Goal: Complete application form: Complete application form

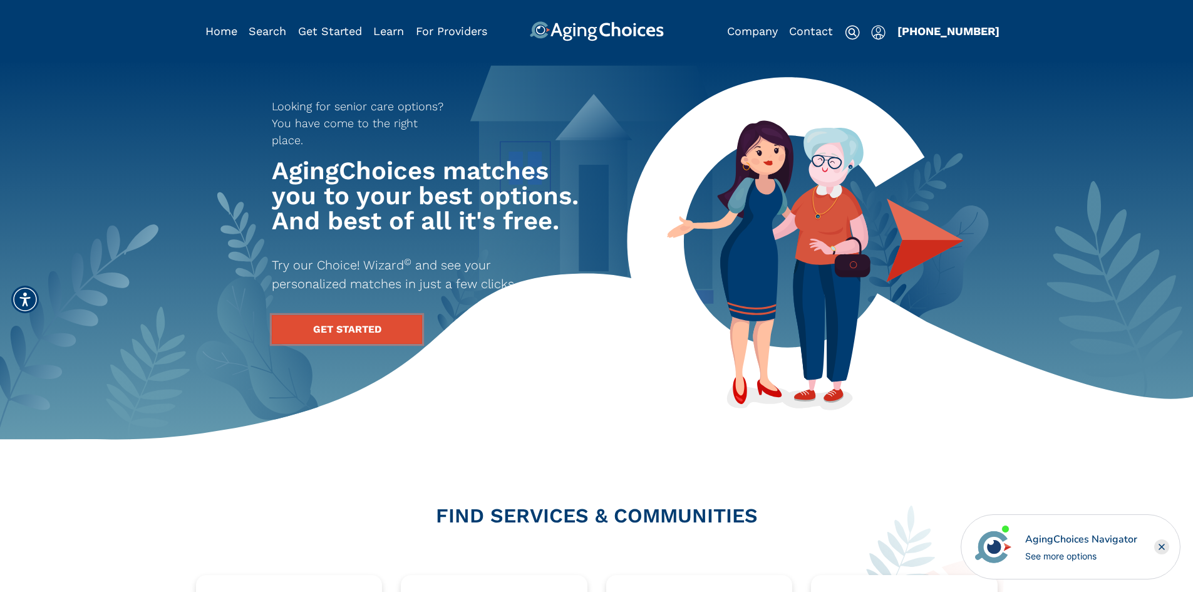
click at [367, 315] on link "GET STARTED" at bounding box center [347, 329] width 150 height 29
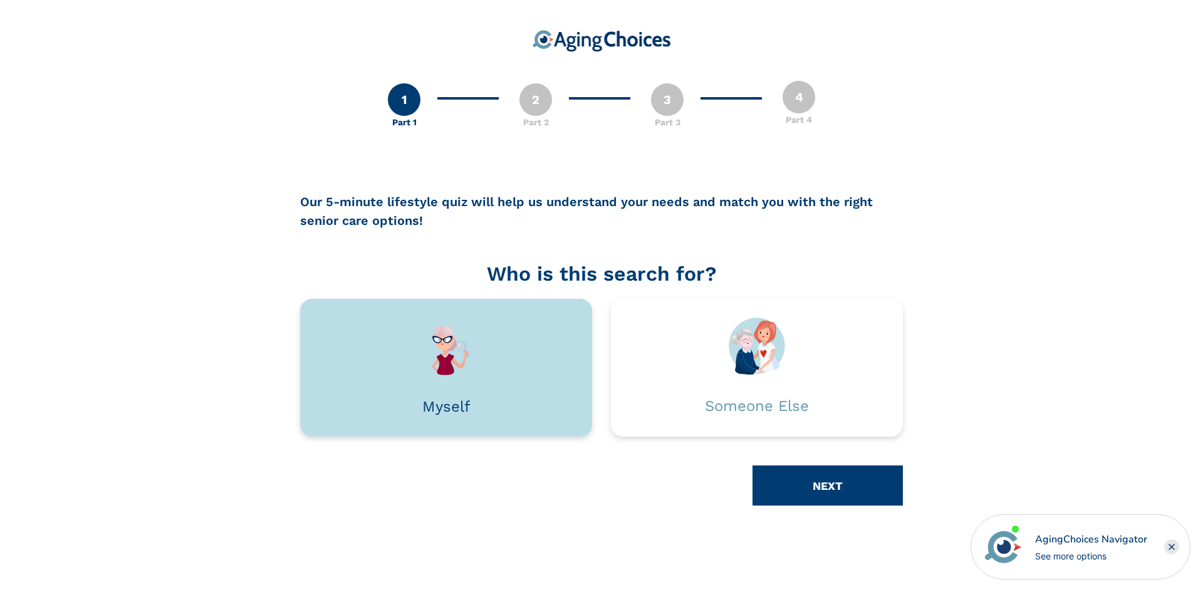
click at [451, 345] on img at bounding box center [446, 347] width 56 height 58
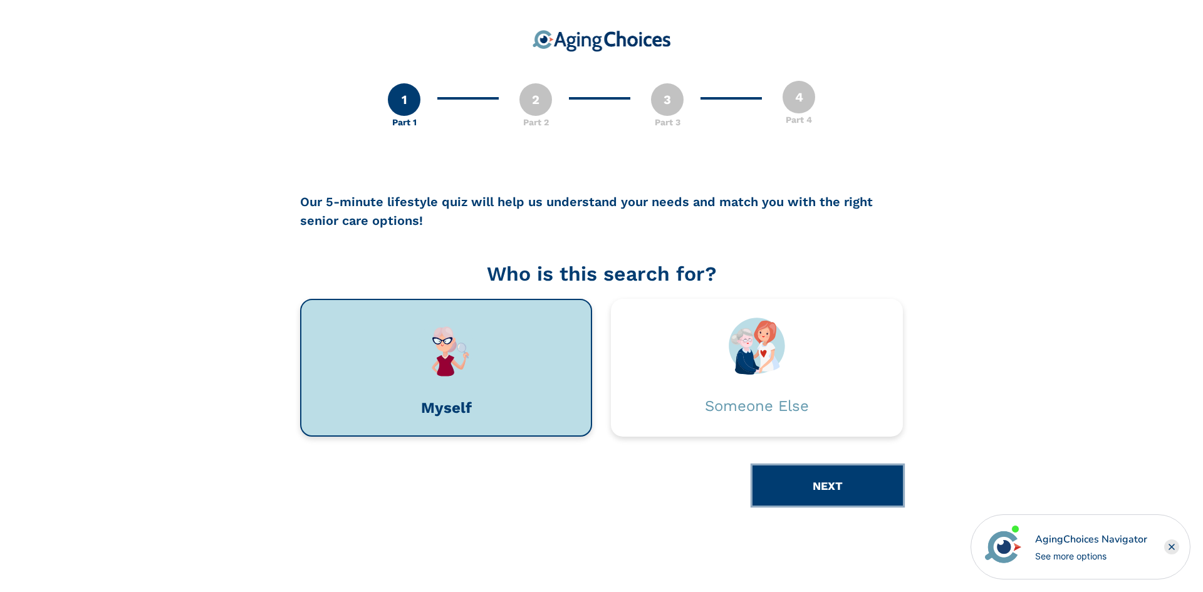
click at [797, 480] on button "NEXT" at bounding box center [827, 485] width 150 height 40
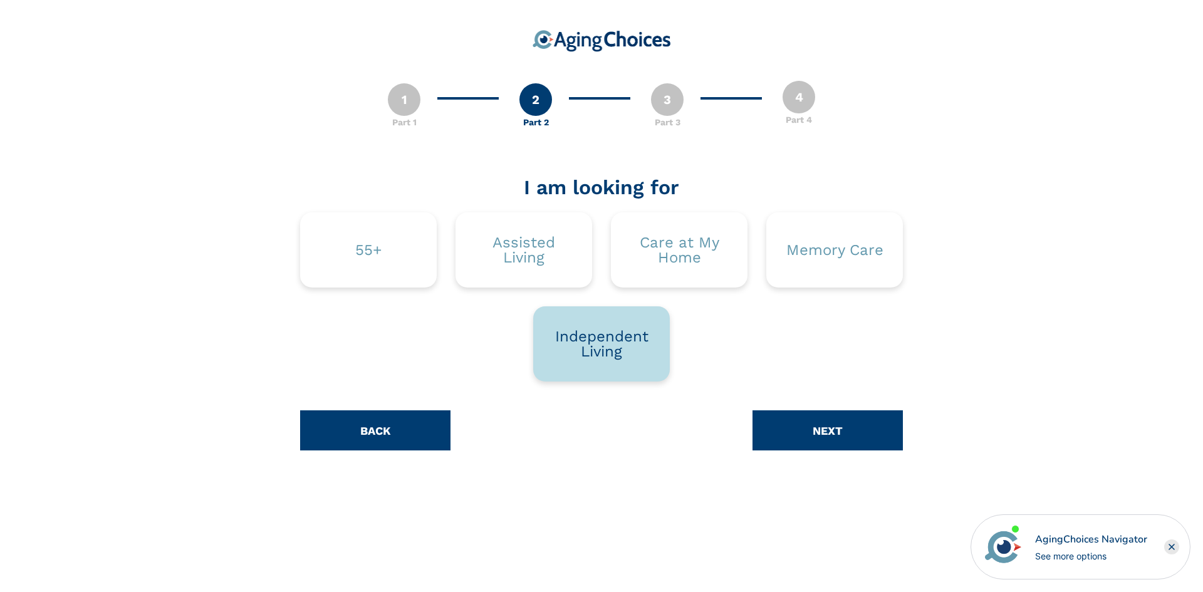
click at [618, 357] on div "Independent Living" at bounding box center [601, 344] width 99 height 30
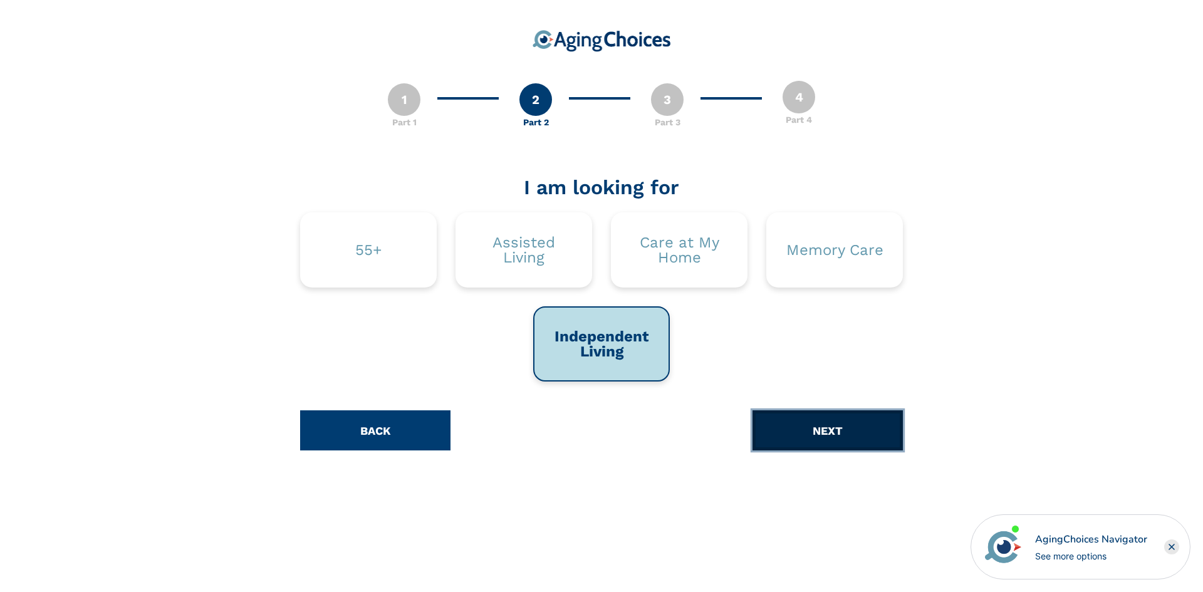
click at [826, 433] on button "NEXT" at bounding box center [827, 430] width 150 height 40
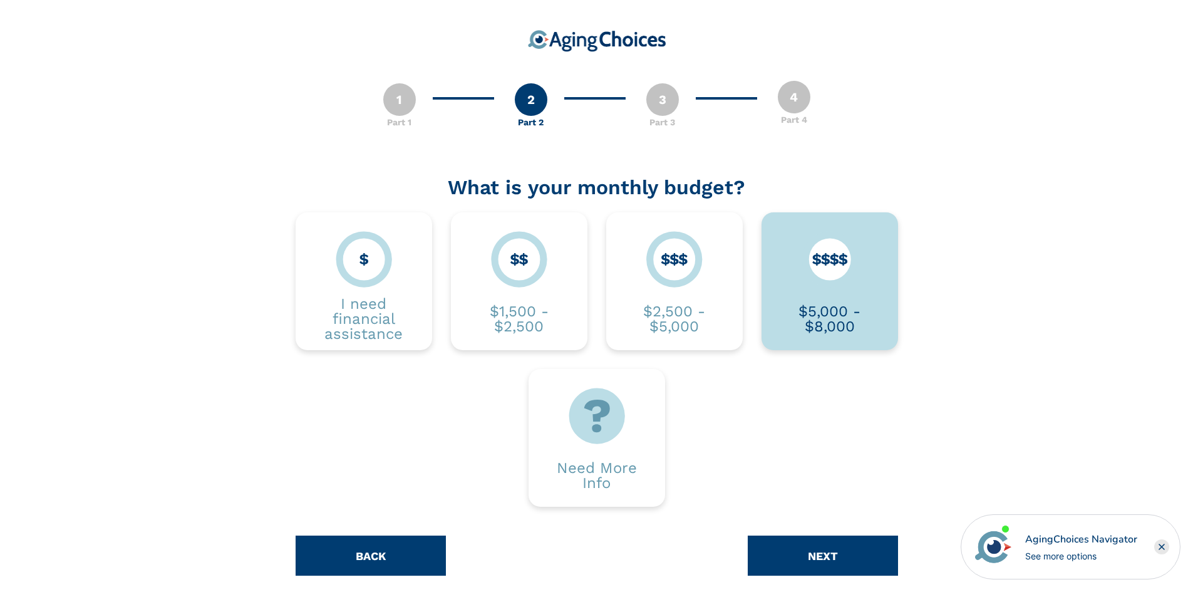
click at [818, 313] on div "$5,000 - $8,000" at bounding box center [829, 319] width 99 height 30
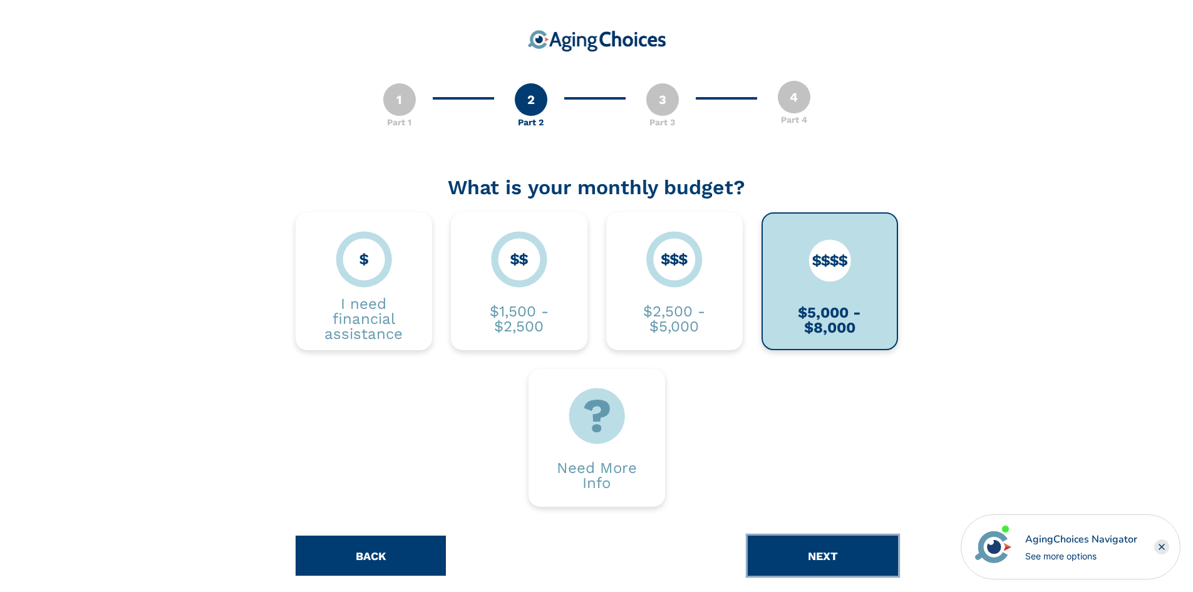
click at [834, 549] on button "NEXT" at bounding box center [823, 556] width 150 height 40
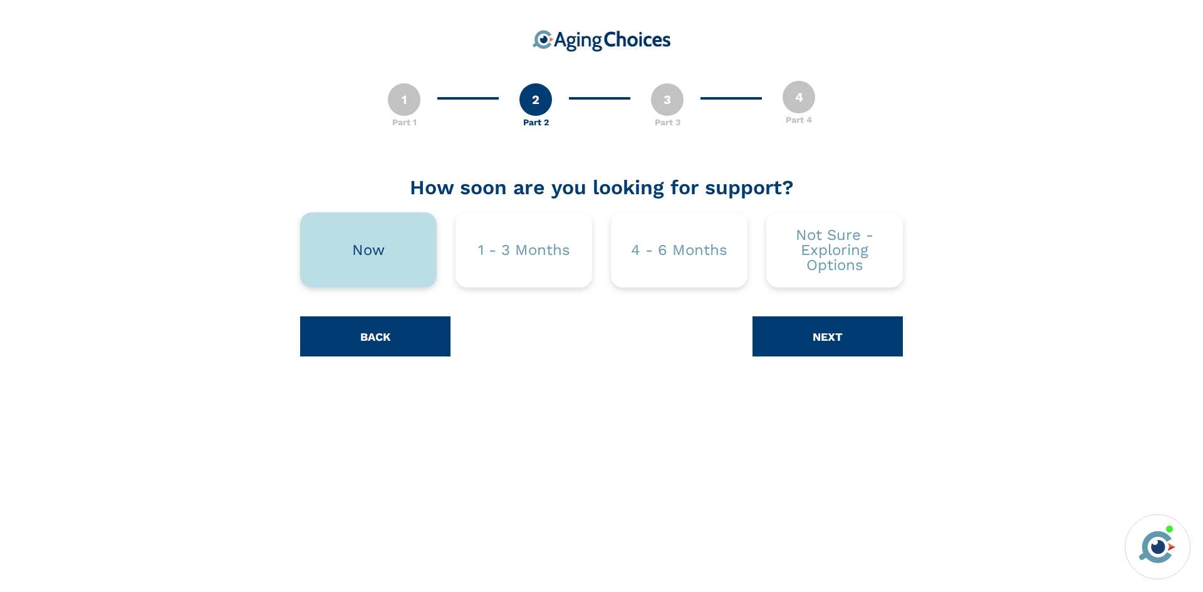
click at [400, 257] on div "Now" at bounding box center [368, 249] width 137 height 75
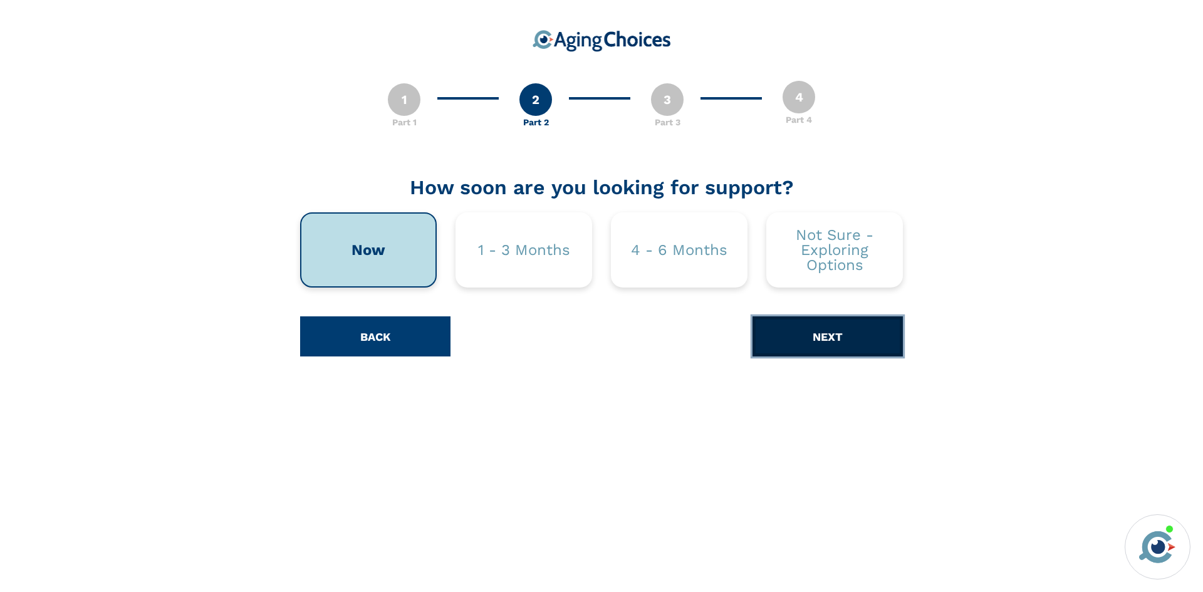
click at [842, 328] on button "NEXT" at bounding box center [827, 336] width 150 height 40
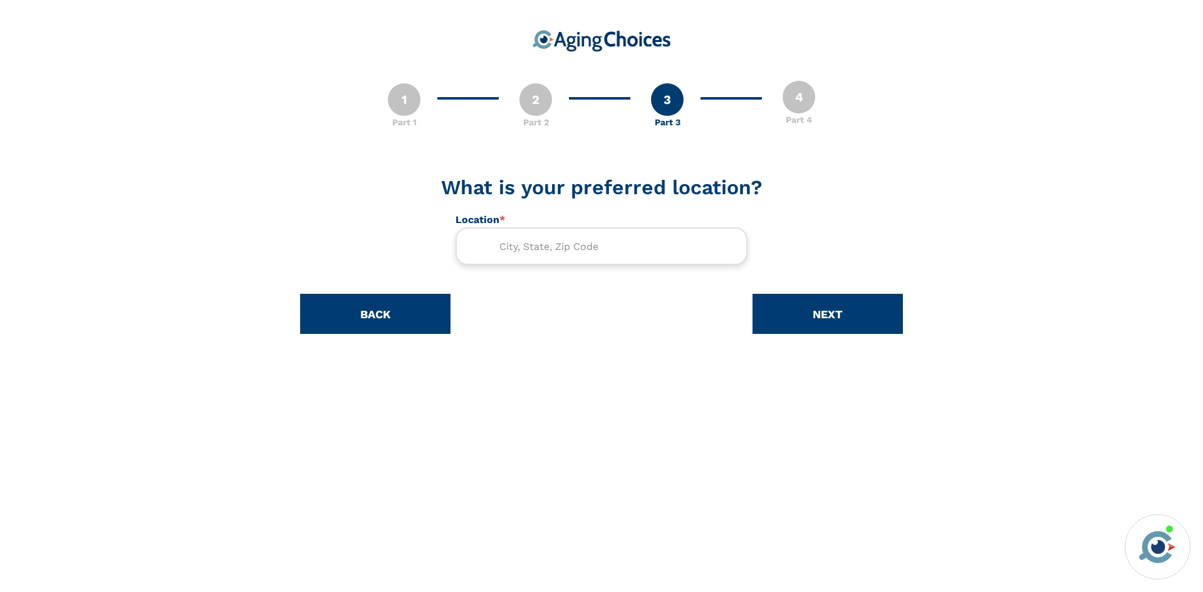
click at [623, 248] on input "text" at bounding box center [601, 246] width 292 height 38
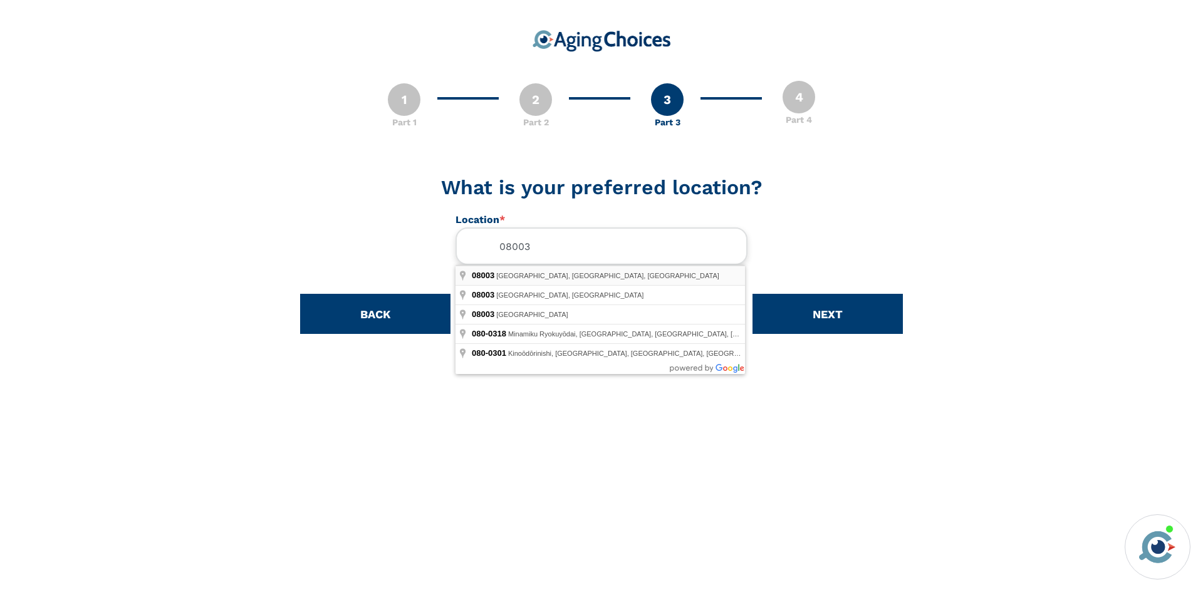
type input "Cherry Hill Township, NJ 08003, USA"
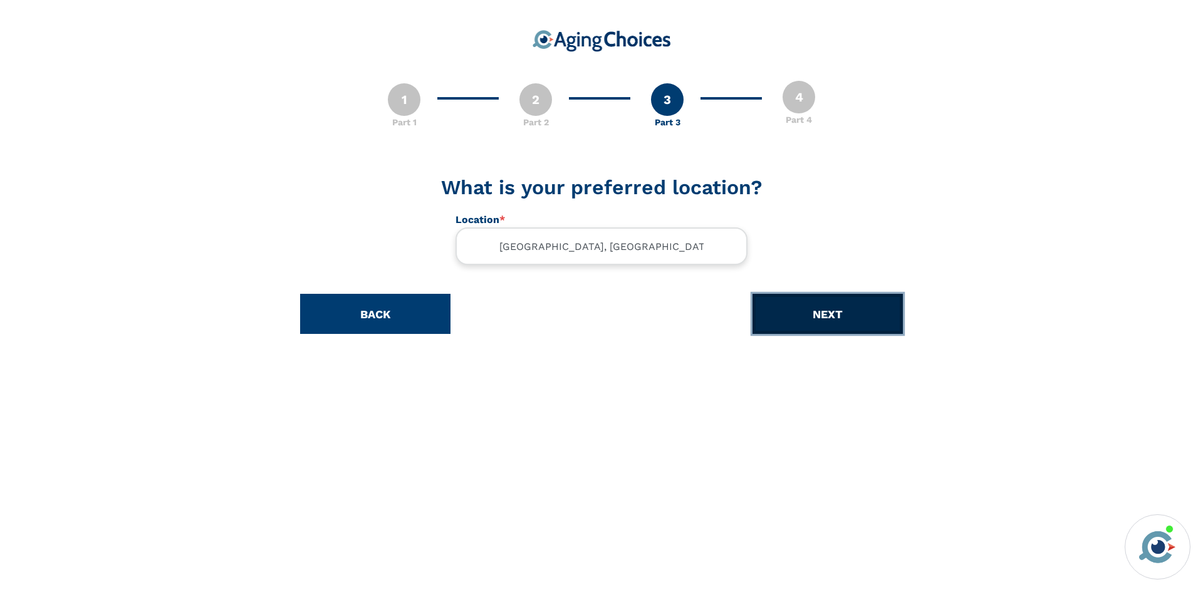
click at [814, 306] on button "NEXT" at bounding box center [827, 314] width 150 height 40
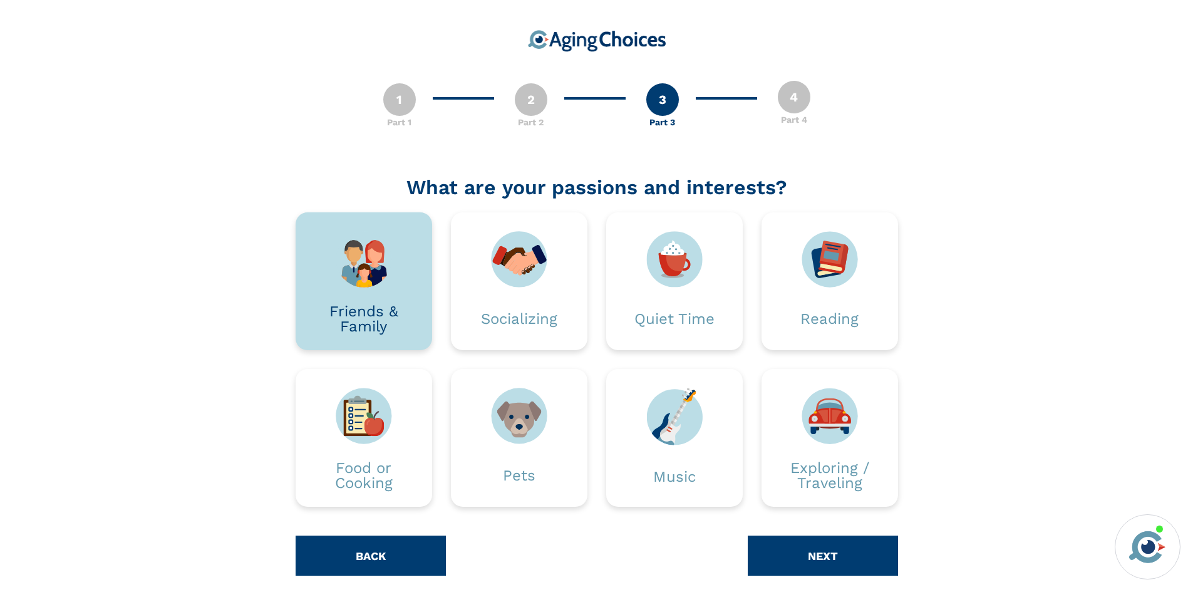
click at [370, 283] on img at bounding box center [364, 259] width 56 height 56
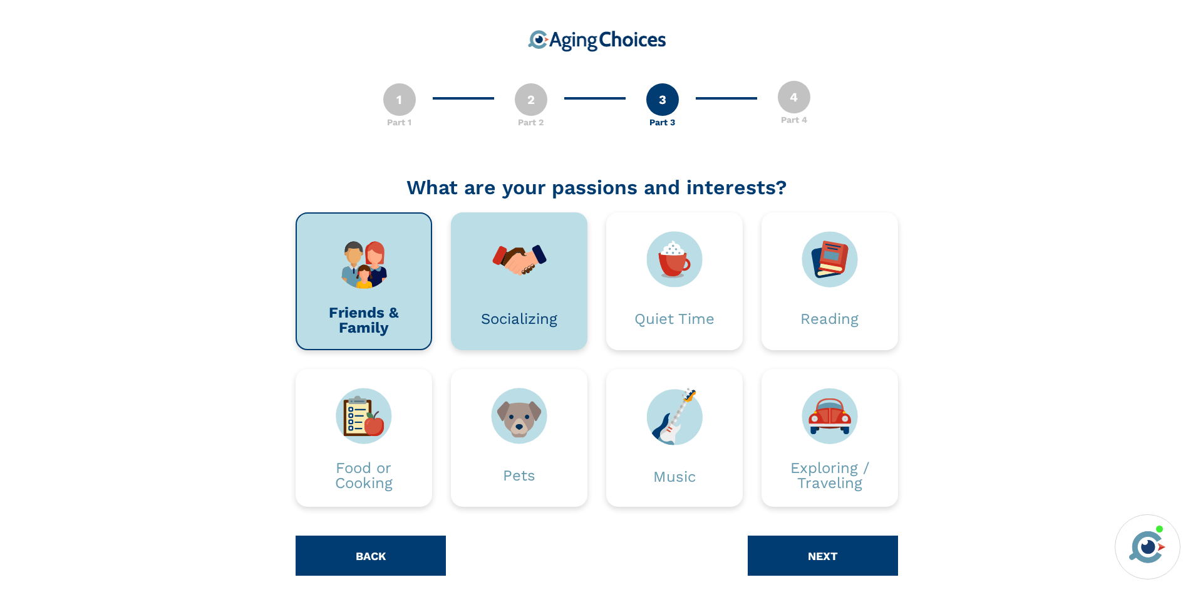
click at [477, 278] on div at bounding box center [519, 259] width 99 height 56
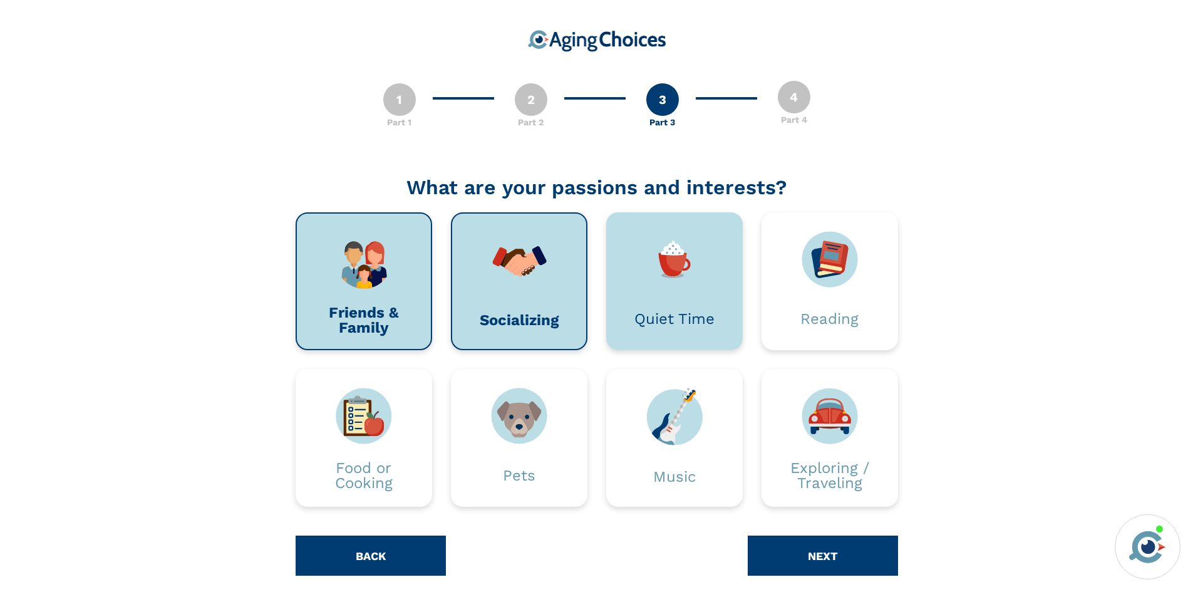
click at [697, 308] on div "Quiet Time" at bounding box center [674, 319] width 99 height 63
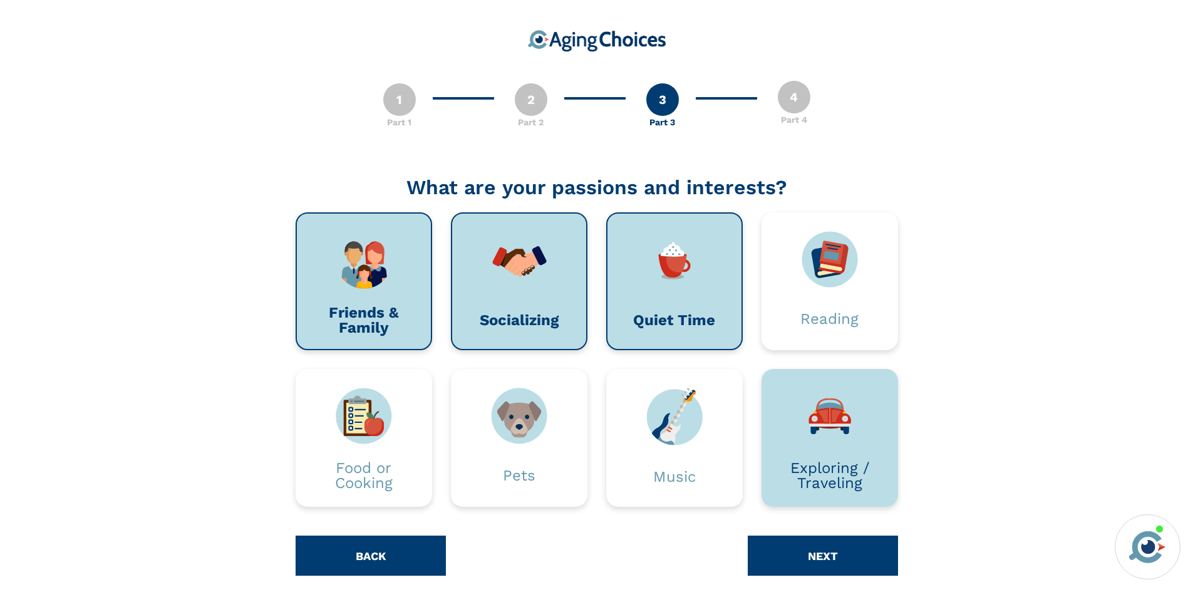
click at [837, 422] on img at bounding box center [830, 416] width 56 height 56
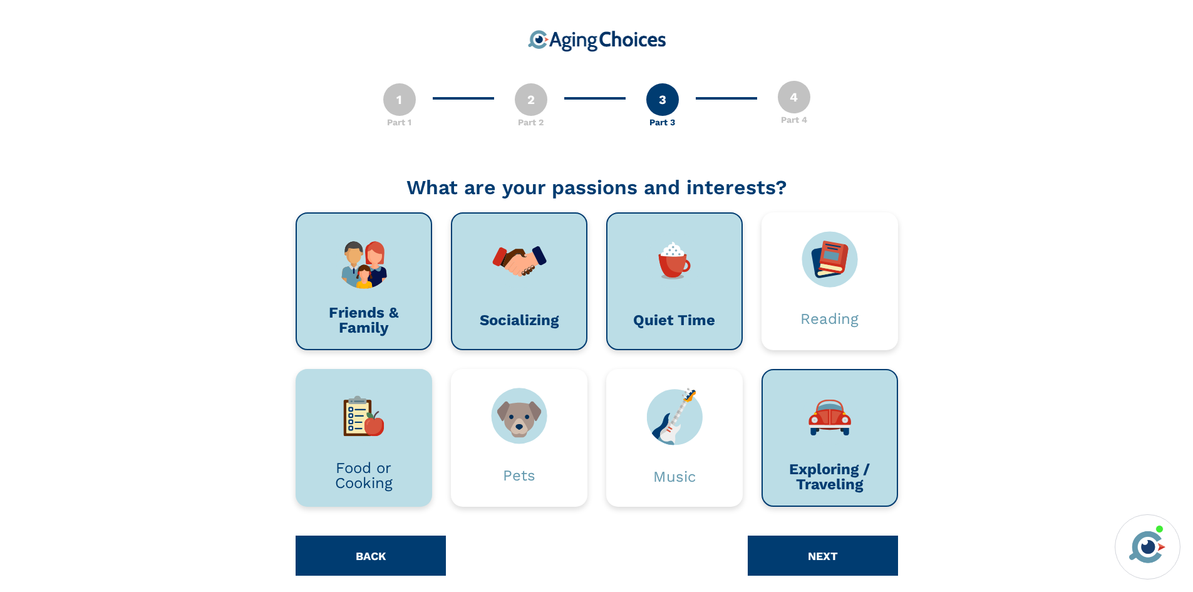
drag, startPoint x: 399, startPoint y: 440, endPoint x: 472, endPoint y: 463, distance: 76.3
click at [399, 440] on div at bounding box center [363, 416] width 99 height 56
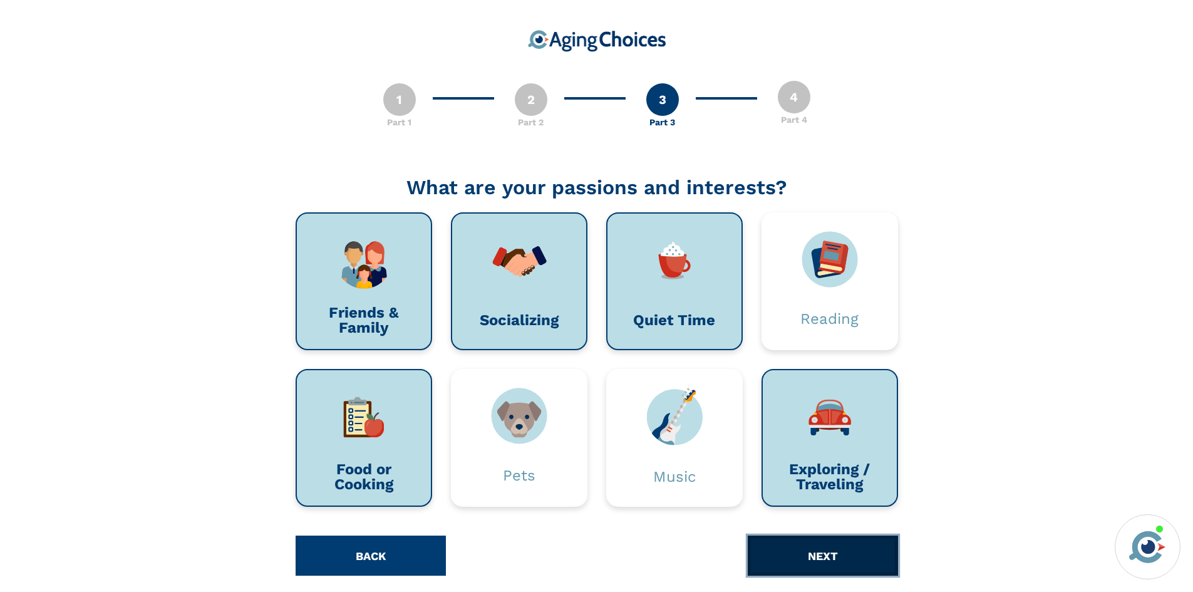
click at [796, 557] on button "NEXT" at bounding box center [823, 556] width 150 height 40
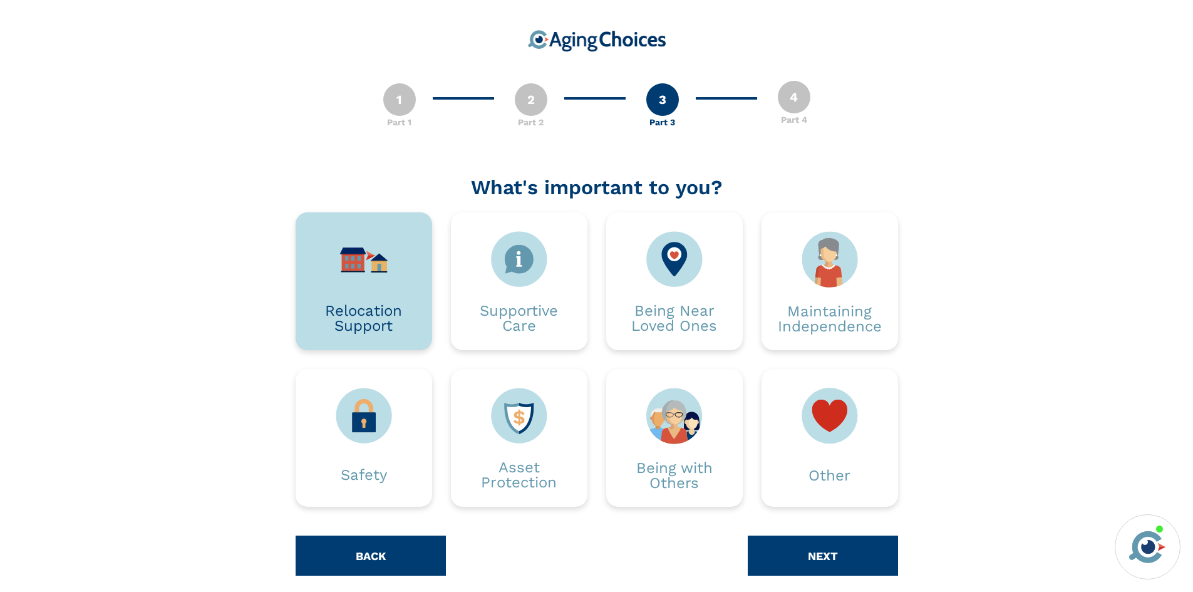
click at [383, 293] on div "Relocation Support" at bounding box center [363, 318] width 99 height 63
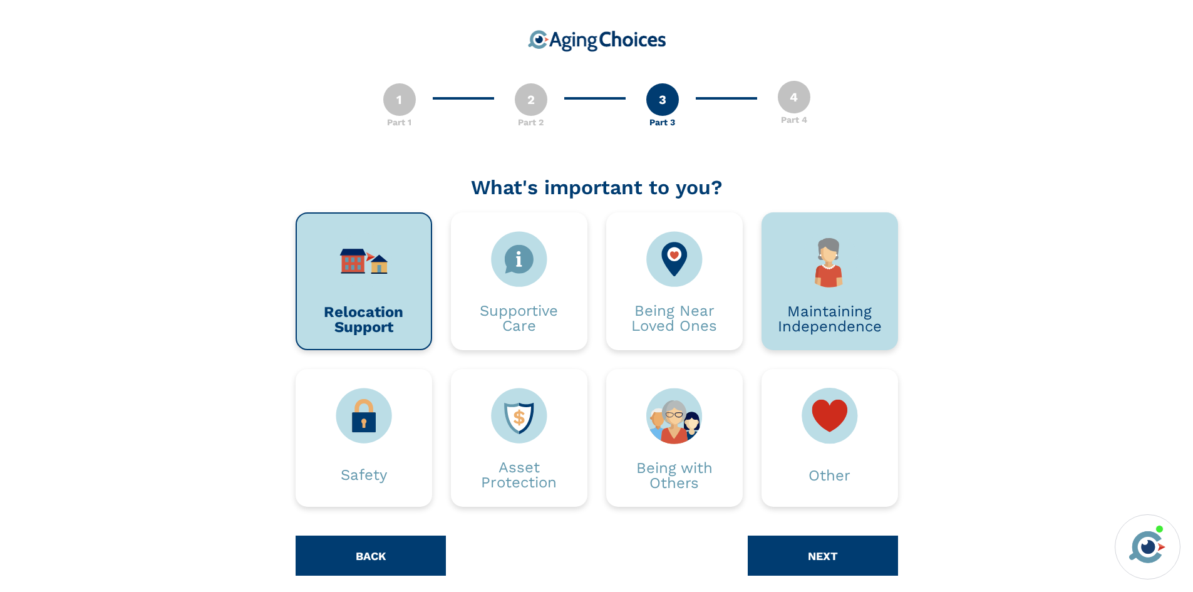
click at [804, 300] on div "Maintaining Independence" at bounding box center [829, 319] width 99 height 63
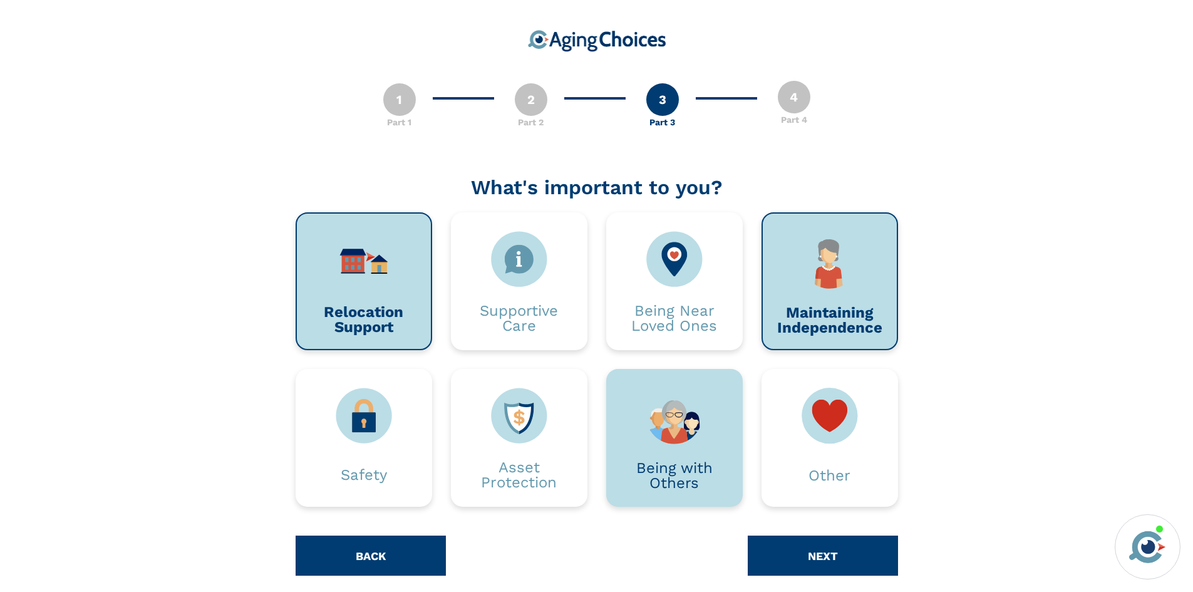
click at [678, 410] on img at bounding box center [674, 416] width 56 height 56
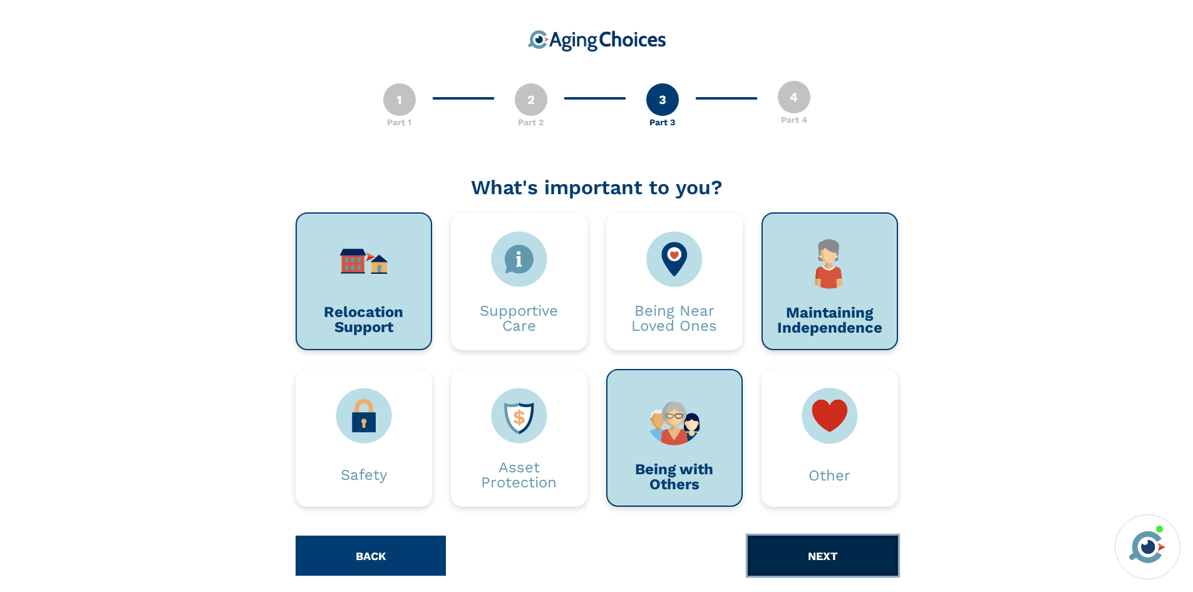
click at [783, 551] on button "NEXT" at bounding box center [823, 556] width 150 height 40
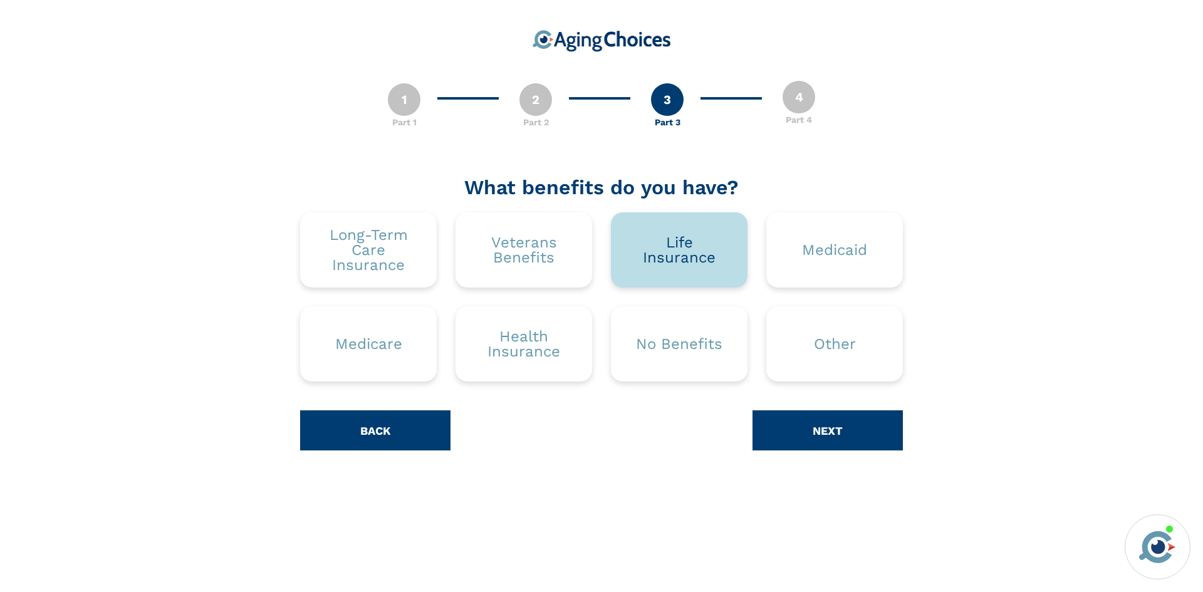
click at [712, 249] on div "Life Insurance" at bounding box center [679, 250] width 99 height 30
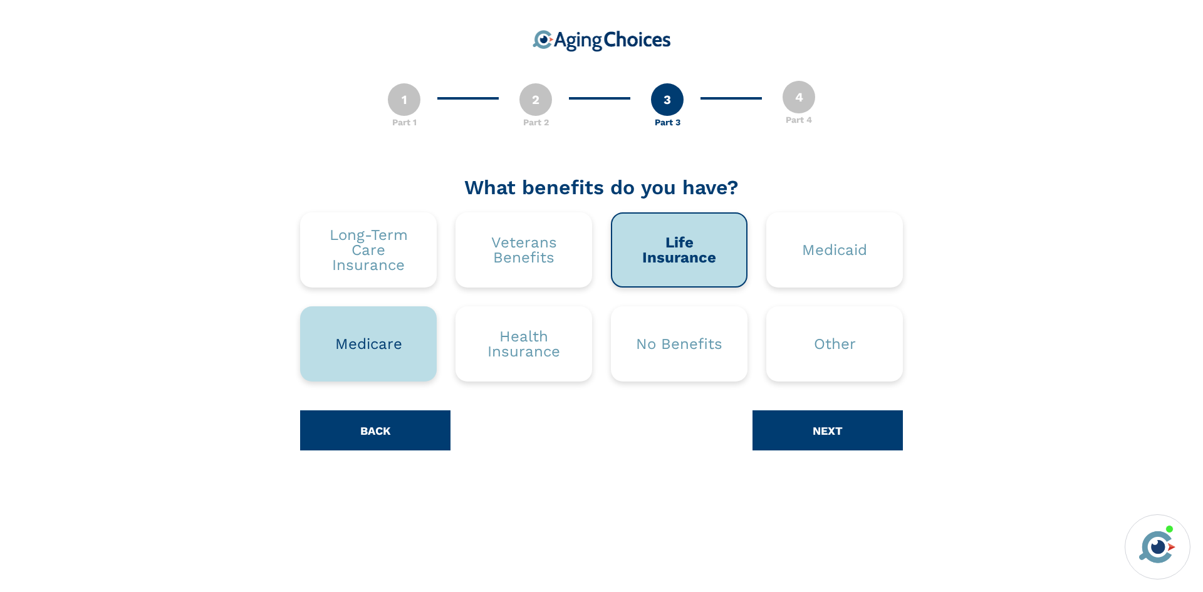
click at [335, 364] on div "Medicare" at bounding box center [368, 343] width 137 height 75
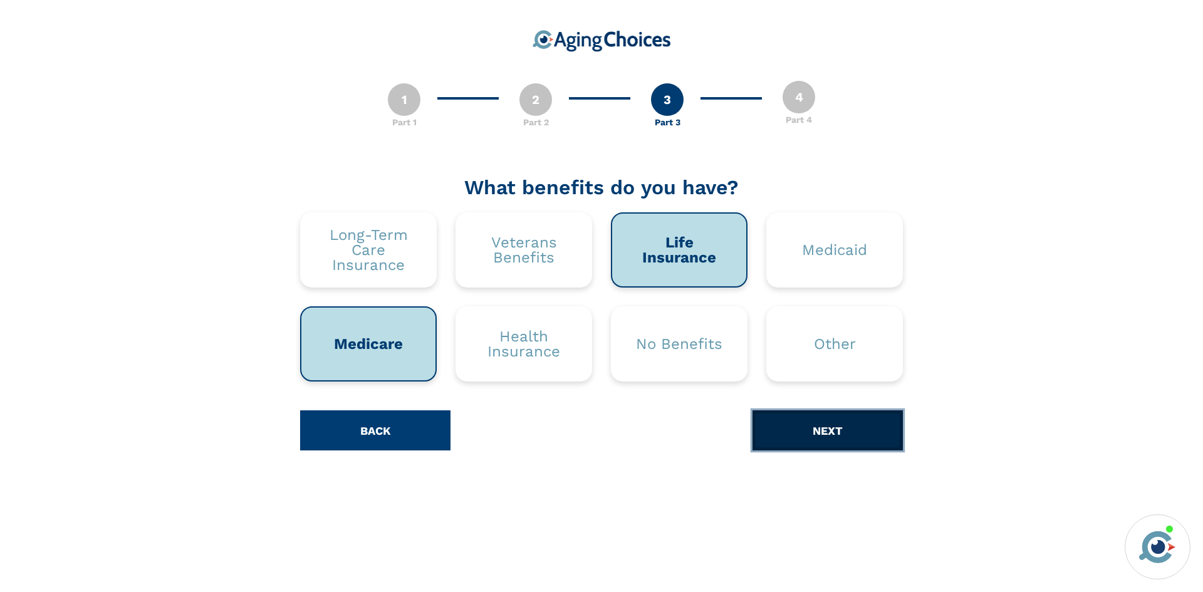
click at [792, 418] on button "NEXT" at bounding box center [827, 430] width 150 height 40
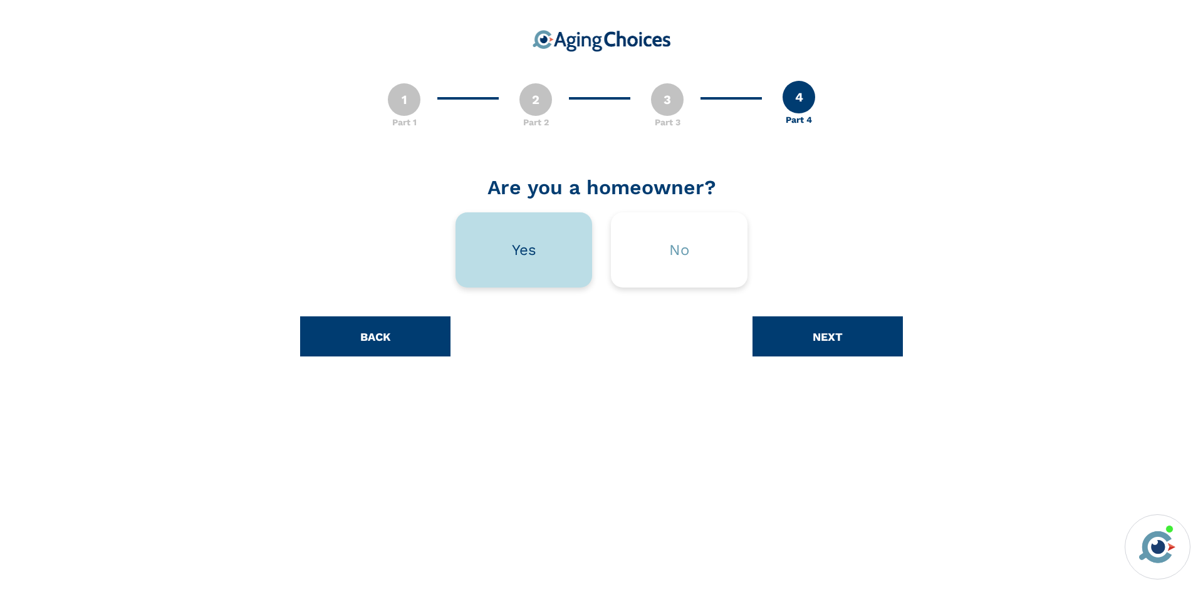
click at [535, 257] on div "Yes" at bounding box center [524, 249] width 24 height 15
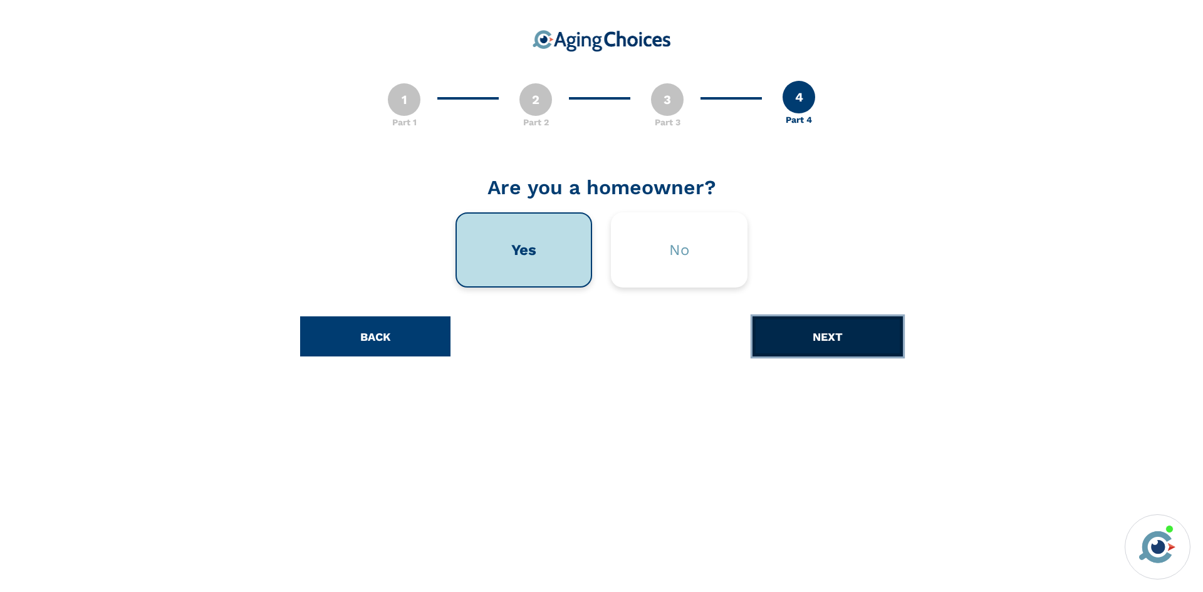
click at [774, 336] on button "NEXT" at bounding box center [827, 336] width 150 height 40
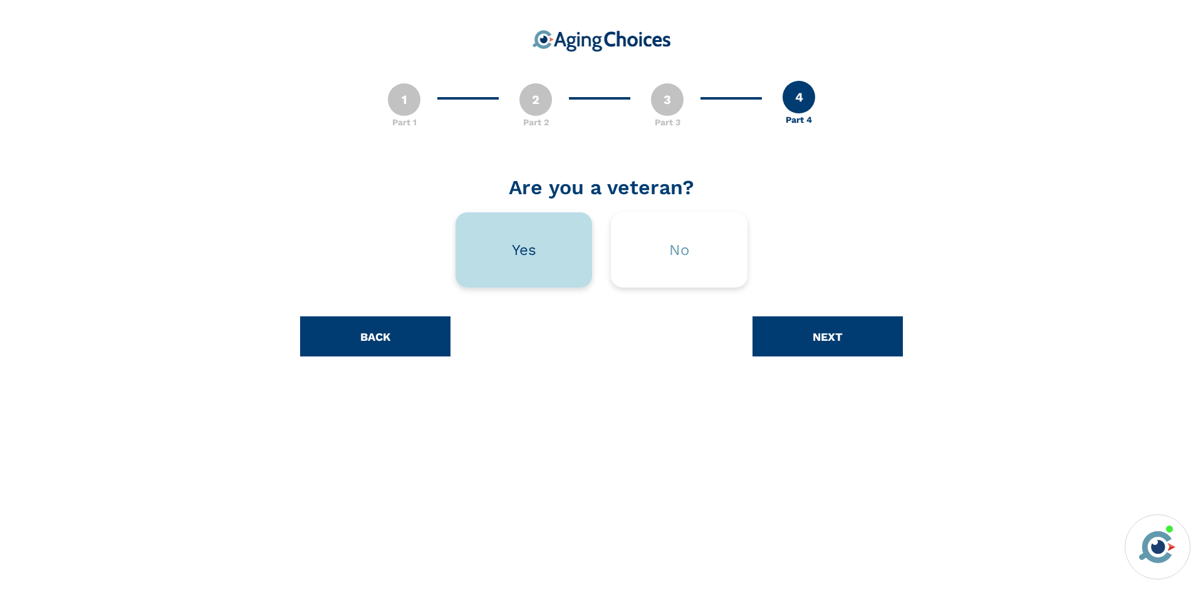
click at [551, 257] on div "Yes" at bounding box center [523, 249] width 137 height 75
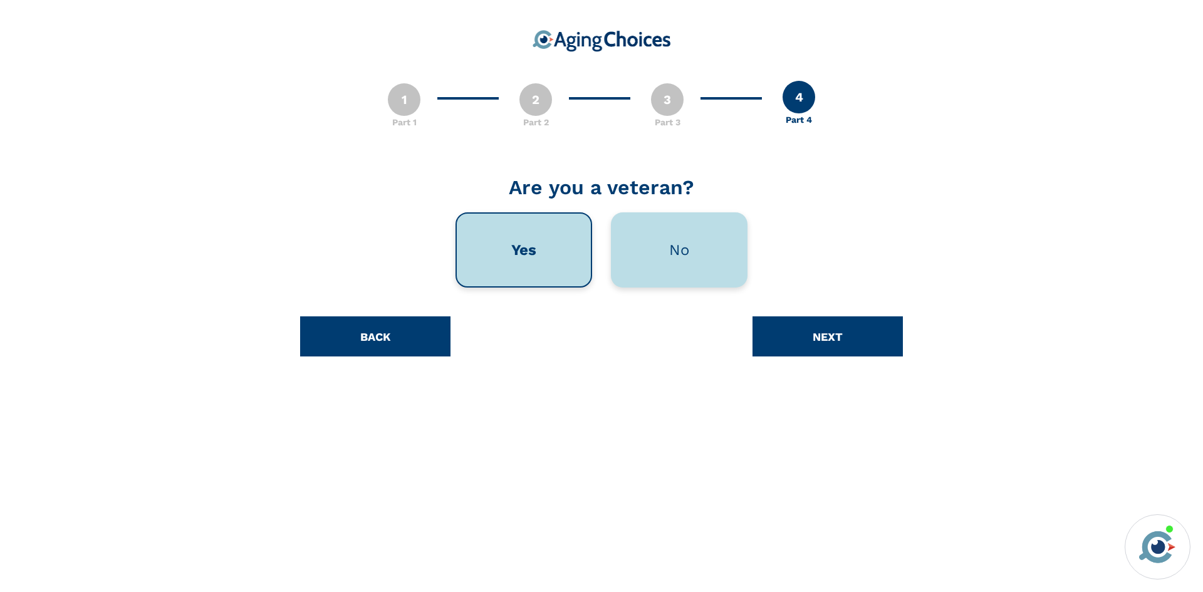
click at [680, 266] on div "No" at bounding box center [679, 249] width 137 height 75
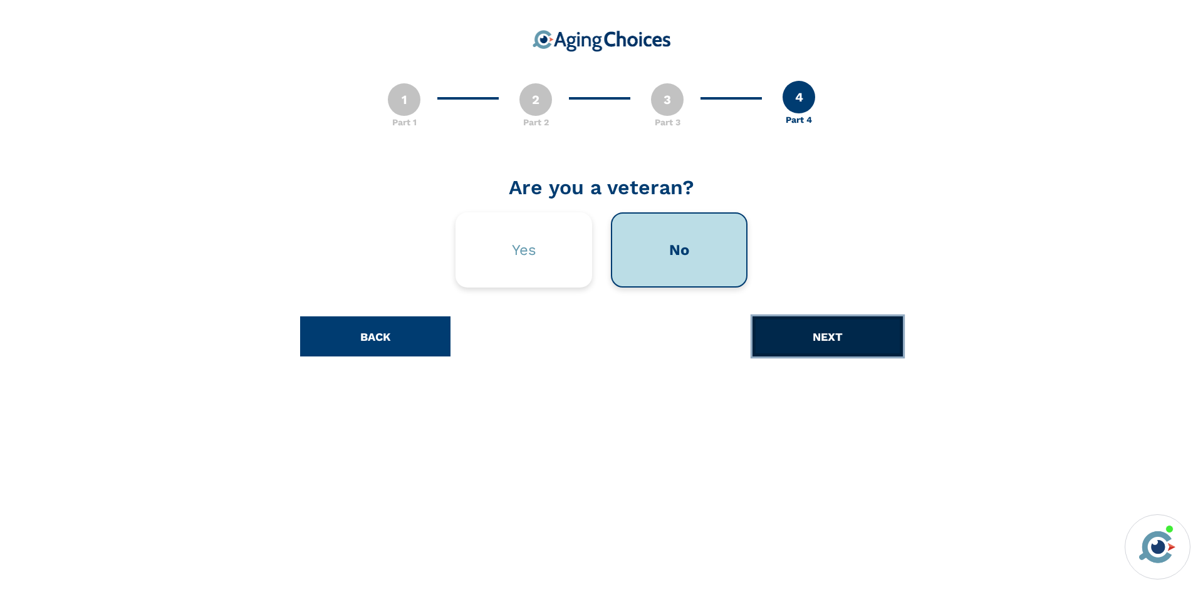
click at [783, 327] on button "NEXT" at bounding box center [827, 336] width 150 height 40
